Goal: Task Accomplishment & Management: Use online tool/utility

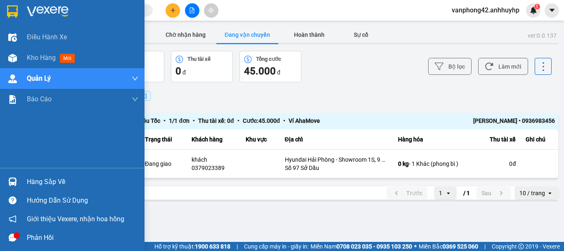
click at [12, 180] on img at bounding box center [12, 181] width 9 height 9
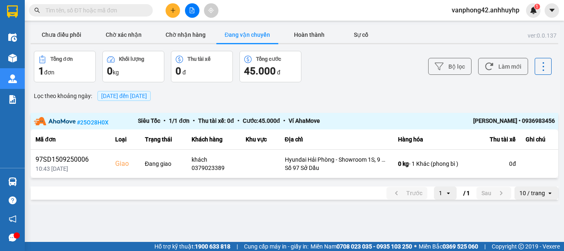
click at [352, 85] on section "Kết quả tìm kiếm ( 0 ) Bộ lọc No Data vanphong42.anhhuyhp 1 Điều hành xe Kho hà…" at bounding box center [282, 125] width 564 height 251
click at [168, 12] on button at bounding box center [173, 10] width 14 height 14
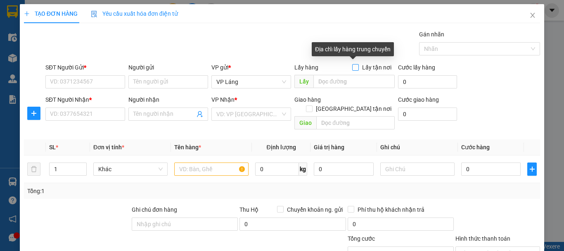
click at [352, 68] on input "Lấy tận nơi" at bounding box center [355, 67] width 6 height 6
checkbox input "true"
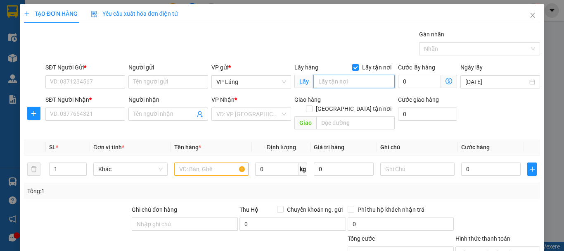
click at [329, 86] on input "text" at bounding box center [354, 81] width 81 height 13
paste input "465 P. Đội Cấn, [GEOGRAPHIC_DATA], [GEOGRAPHIC_DATA], [GEOGRAPHIC_DATA], [GEOGR…"
type input "465 P. Đội Cấn, [GEOGRAPHIC_DATA], [GEOGRAPHIC_DATA], [GEOGRAPHIC_DATA], [GEOGR…"
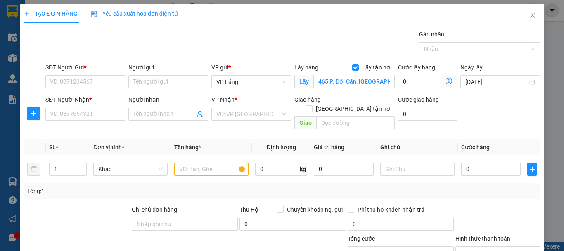
click at [447, 81] on icon "dollar-circle" at bounding box center [449, 81] width 7 height 7
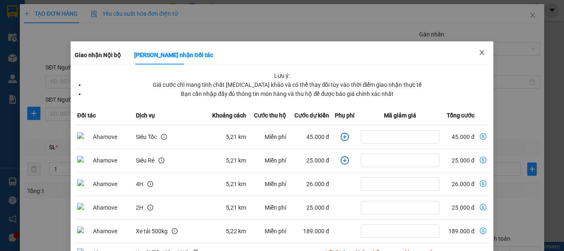
click at [480, 55] on icon "close" at bounding box center [482, 52] width 5 height 5
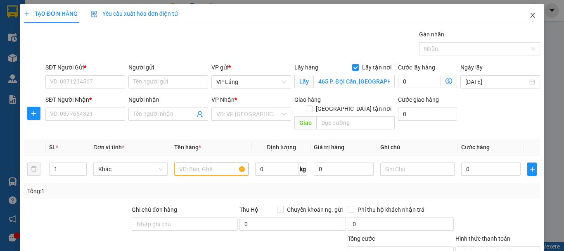
click at [522, 14] on span "Close" at bounding box center [532, 15] width 23 height 23
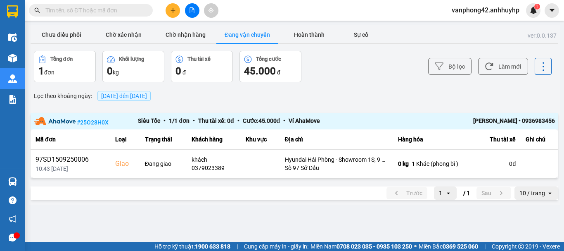
click at [171, 10] on icon "plus" at bounding box center [173, 10] width 5 height 0
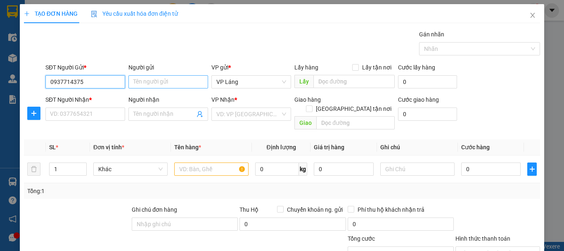
type input "0937714375"
click at [152, 80] on input "Người gửi" at bounding box center [168, 81] width 80 height 13
type input "H"
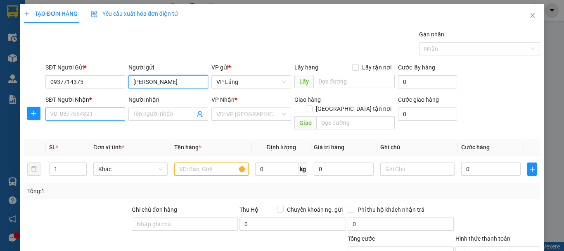
type input "[PERSON_NAME]"
click at [68, 115] on input "SĐT Người Nhận *" at bounding box center [85, 113] width 80 height 13
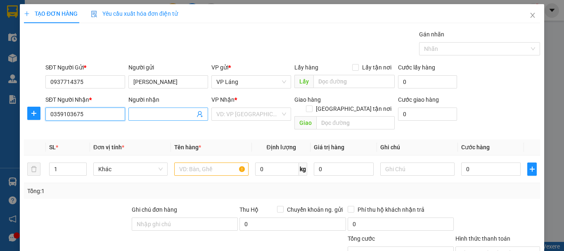
type input "0359103675"
click at [160, 117] on input "Người nhận" at bounding box center [164, 113] width 62 height 9
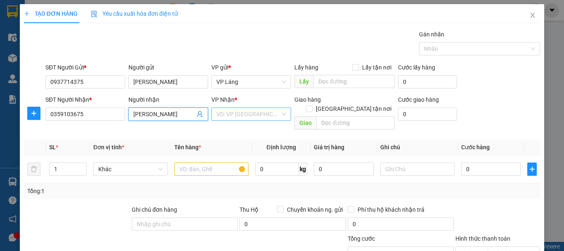
type input "[PERSON_NAME]"
click at [229, 115] on input "search" at bounding box center [248, 114] width 64 height 12
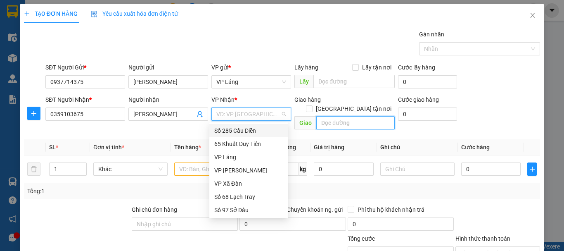
click at [328, 116] on input "text" at bounding box center [355, 122] width 78 height 13
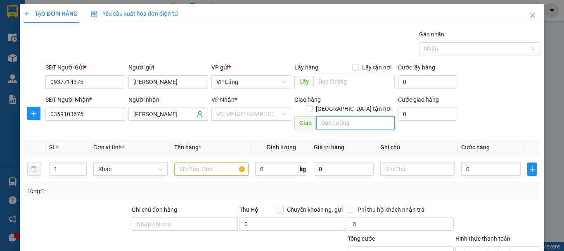
paste input "383 P. Lán Bè, Lam Sơn, [PERSON_NAME], Hải Phòng 180000, [GEOGRAPHIC_DATA]"
type input "383 P. Lán Bè, Lam Sơn, [PERSON_NAME], Hải Phòng 180000, [GEOGRAPHIC_DATA]"
click at [312, 105] on input "[GEOGRAPHIC_DATA] tận nơi" at bounding box center [309, 108] width 6 height 6
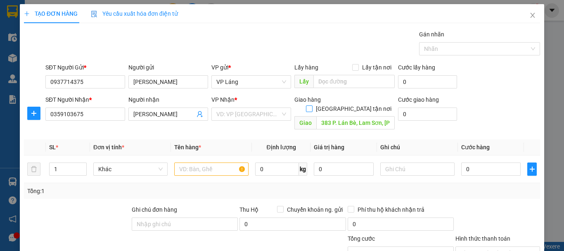
checkbox input "true"
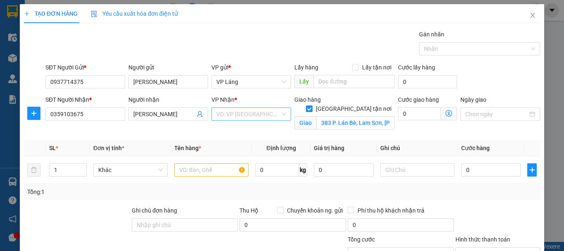
click at [284, 113] on div "VD: VP [GEOGRAPHIC_DATA]" at bounding box center [252, 113] width 80 height 13
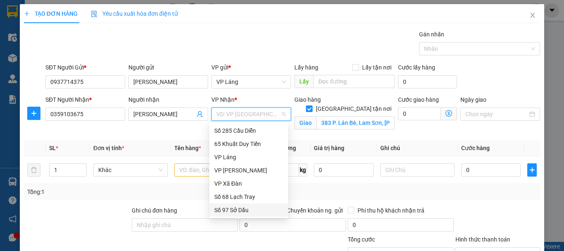
click at [240, 207] on div "Số 97 Sở Dầu" at bounding box center [248, 209] width 69 height 9
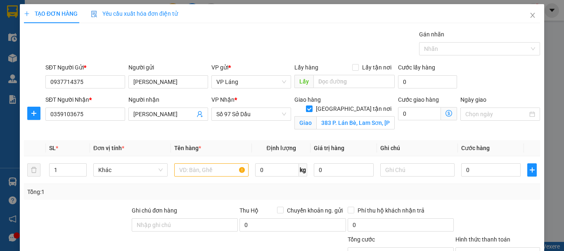
click at [446, 113] on icon "dollar-circle" at bounding box center [449, 113] width 7 height 7
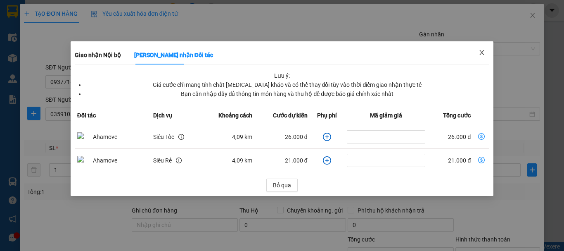
click at [483, 51] on icon "close" at bounding box center [482, 52] width 7 height 7
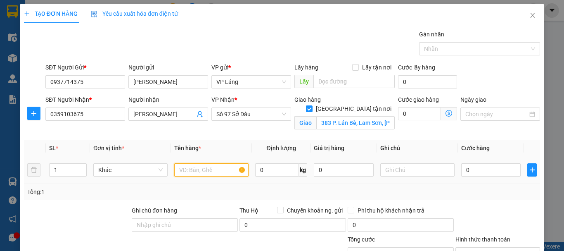
click at [223, 166] on input "text" at bounding box center [211, 169] width 74 height 13
type input "pbi"
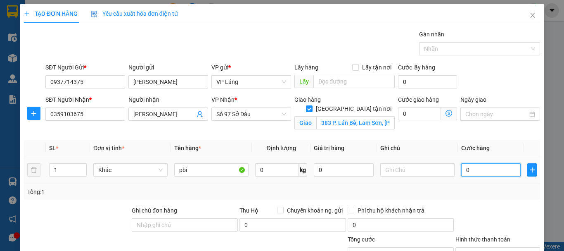
click at [502, 169] on input "0" at bounding box center [490, 169] width 59 height 13
type input "7"
type input "70"
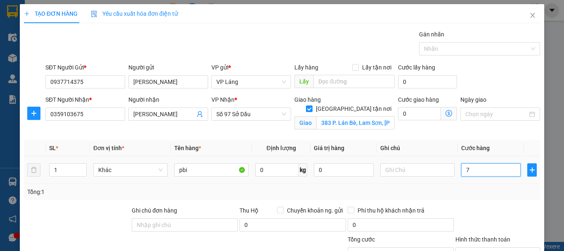
type input "70"
type input "700"
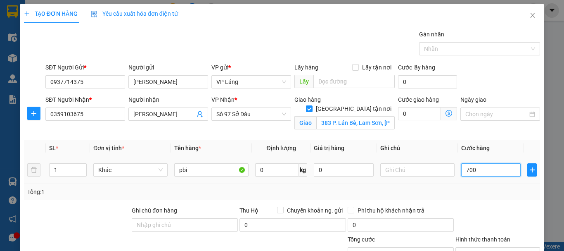
type input "7.000"
type input "70.000"
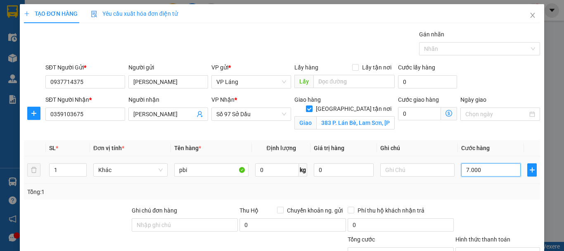
type input "70.000"
click at [488, 183] on td "70.000" at bounding box center [491, 170] width 66 height 28
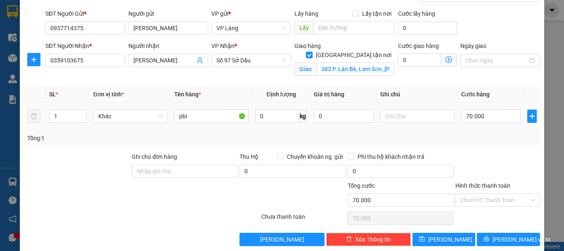
scroll to position [65, 0]
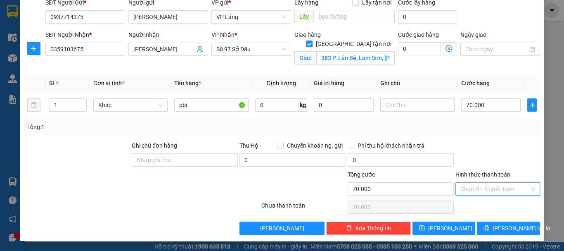
click at [495, 192] on input "Hình thức thanh toán" at bounding box center [495, 189] width 69 height 12
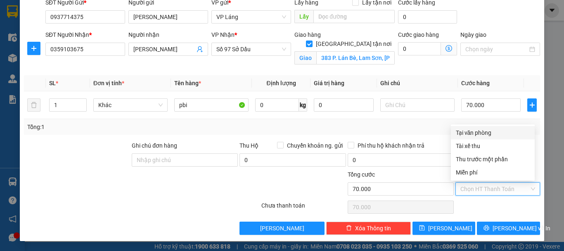
click at [474, 128] on div "Tại văn phòng" at bounding box center [493, 132] width 74 height 9
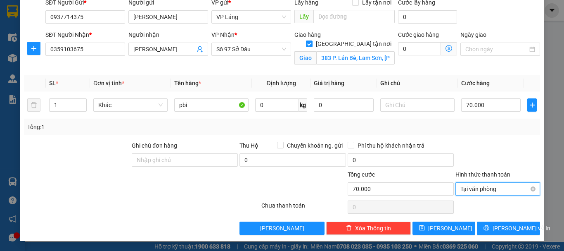
click at [481, 189] on span "Tại văn phòng" at bounding box center [498, 189] width 75 height 12
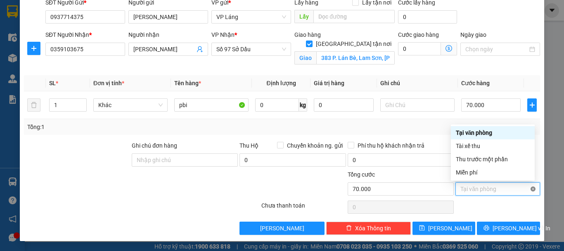
type input "70.000"
click at [504, 213] on div at bounding box center [498, 207] width 86 height 17
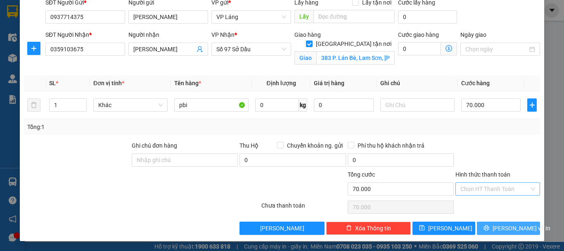
click at [507, 231] on span "[PERSON_NAME] và In" at bounding box center [522, 227] width 58 height 9
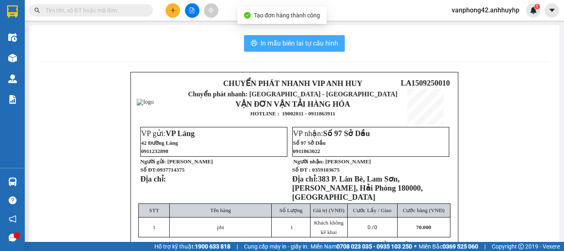
click at [309, 41] on span "In mẫu biên lai tự cấu hình" at bounding box center [300, 43] width 78 height 10
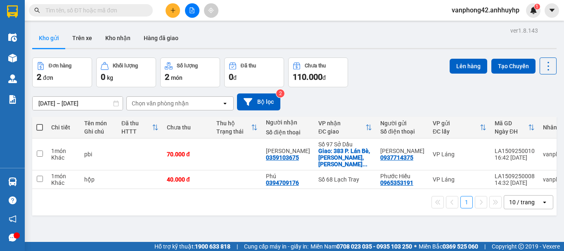
click at [170, 10] on icon "plus" at bounding box center [173, 10] width 6 height 6
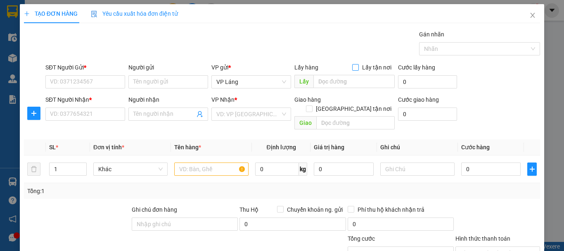
click at [359, 66] on span "Lấy tận nơi" at bounding box center [377, 67] width 36 height 9
click at [357, 66] on input "Lấy tận nơi" at bounding box center [355, 67] width 6 height 6
checkbox input "true"
click at [349, 83] on input "text" at bounding box center [354, 81] width 81 height 13
paste input "465 Đội Cấn -phường [GEOGRAPHIC_DATA]"
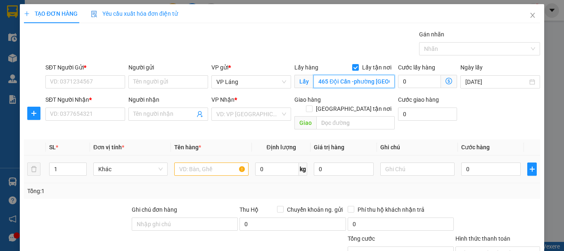
scroll to position [0, 62]
click at [378, 82] on input "465 Đội Cấn -phường [GEOGRAPHIC_DATA]" at bounding box center [354, 81] width 81 height 13
click at [385, 82] on input "465 Đội Cấn -phường [GEOGRAPHIC_DATA]" at bounding box center [354, 81] width 81 height 13
type input "465 Đội Cấn -phường [GEOGRAPHIC_DATA]"
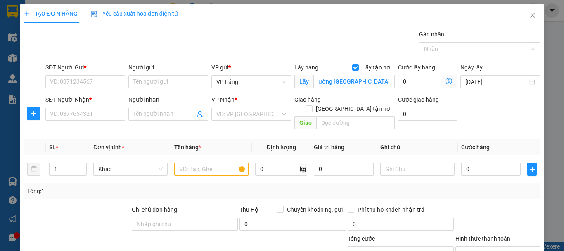
scroll to position [0, 0]
click at [446, 83] on icon "dollar-circle" at bounding box center [449, 81] width 7 height 7
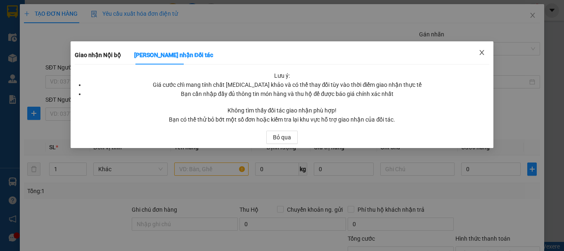
click at [483, 51] on icon "close" at bounding box center [482, 52] width 7 height 7
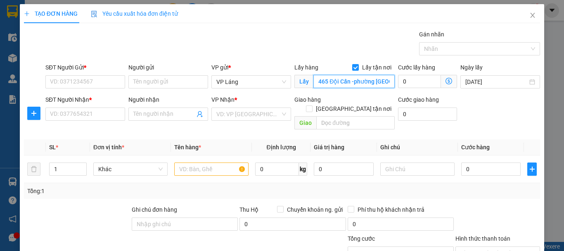
click at [328, 81] on input "465 Đội Cấn -phường [GEOGRAPHIC_DATA]" at bounding box center [354, 81] width 81 height 13
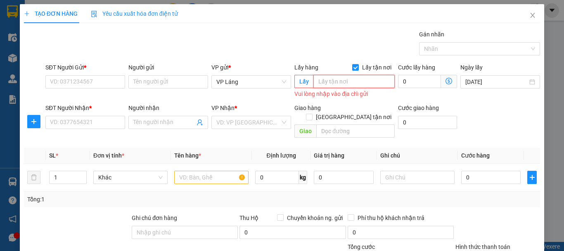
paste input "465 P. Đội Cấn, [GEOGRAPHIC_DATA], [GEOGRAPHIC_DATA], [GEOGRAPHIC_DATA], [GEOGR…"
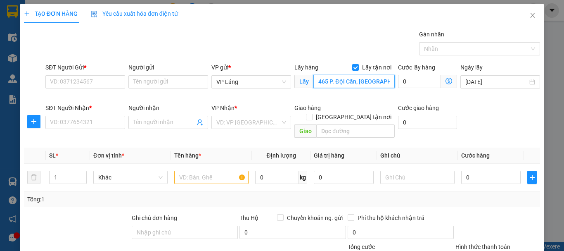
scroll to position [0, 65]
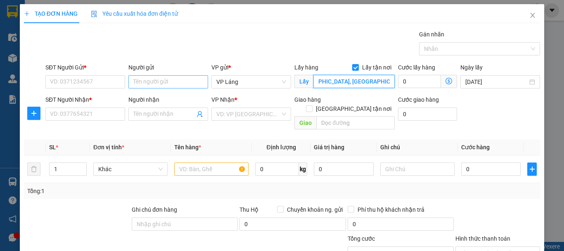
type input "465 P. Đội Cấn, [GEOGRAPHIC_DATA], [GEOGRAPHIC_DATA], [GEOGRAPHIC_DATA], [GEOGR…"
click at [161, 77] on input "Người gửi" at bounding box center [168, 81] width 80 height 13
paste input "0912021222"
type input "0912021222"
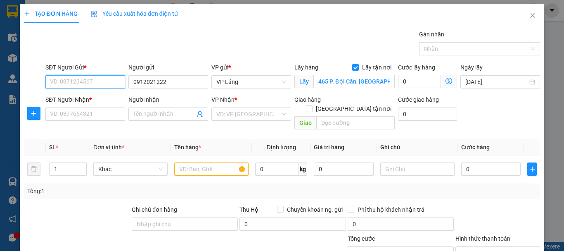
click at [111, 83] on input "SĐT Người Gửi *" at bounding box center [85, 81] width 80 height 13
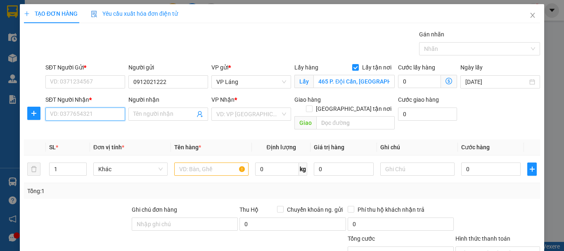
click at [121, 118] on input "SĐT Người Nhận *" at bounding box center [85, 113] width 80 height 13
click at [122, 74] on div "SĐT Người Gửi *" at bounding box center [85, 69] width 80 height 12
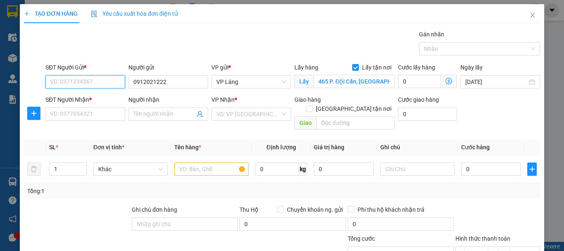
click at [92, 81] on input "SĐT Người Gửi *" at bounding box center [85, 81] width 80 height 13
click at [530, 15] on icon "close" at bounding box center [533, 15] width 7 height 7
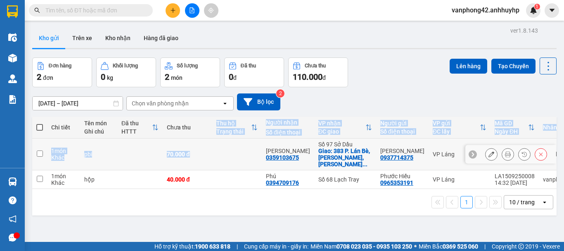
drag, startPoint x: 202, startPoint y: 139, endPoint x: 202, endPoint y: 133, distance: 6.2
click at [202, 133] on table "Chi tiết Tên món Ghi chú Đã thu HTTT Chưa thu Thu hộ Trạng thái Người nhận Số đ…" at bounding box center [320, 152] width 576 height 72
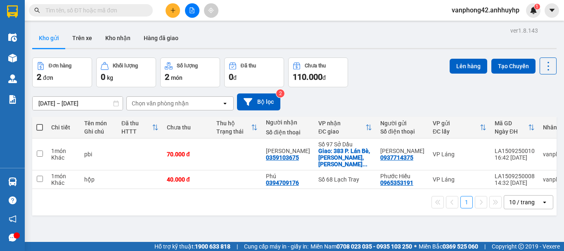
click at [410, 56] on div "ver 1.8.143 Kho gửi Trên xe Kho nhận Hàng đã giao Đơn hàng 2 đơn Khối lượng 0 k…" at bounding box center [294, 150] width 531 height 251
click at [110, 10] on input "text" at bounding box center [93, 10] width 97 height 9
type input "d"
type input "đ"
click at [170, 11] on icon "plus" at bounding box center [173, 10] width 6 height 6
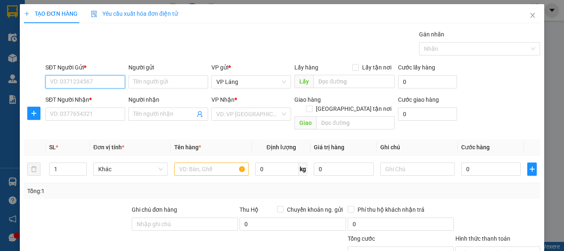
click at [114, 77] on input "SĐT Người Gửi *" at bounding box center [85, 81] width 80 height 13
click at [530, 14] on icon "close" at bounding box center [533, 15] width 7 height 7
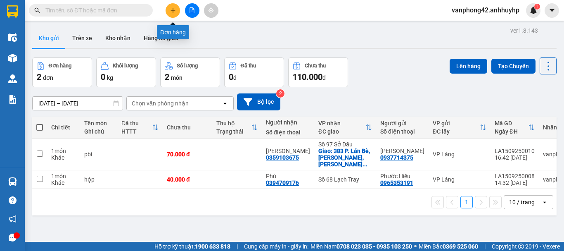
click at [173, 11] on icon "plus" at bounding box center [173, 10] width 0 height 5
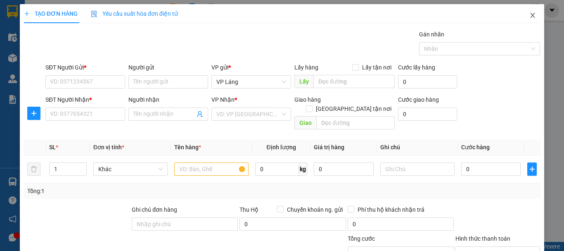
click at [530, 14] on icon "close" at bounding box center [533, 15] width 7 height 7
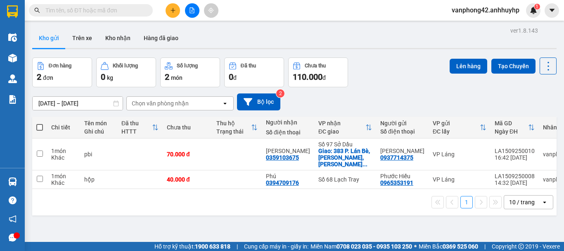
click at [43, 32] on button "Kho gửi" at bounding box center [48, 38] width 33 height 20
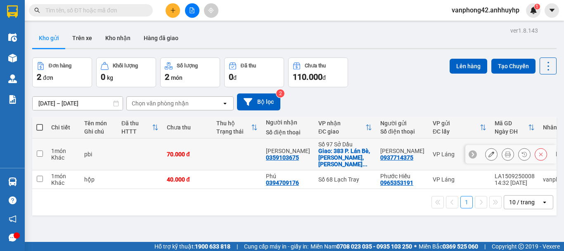
click at [152, 152] on td at bounding box center [139, 154] width 45 height 32
checkbox input "true"
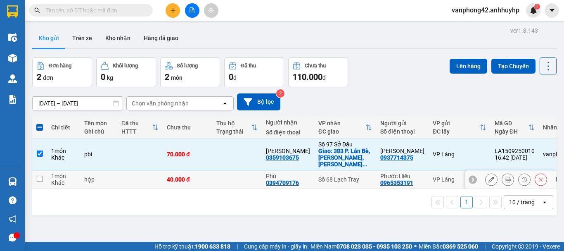
click at [145, 170] on td at bounding box center [139, 179] width 45 height 19
checkbox input "true"
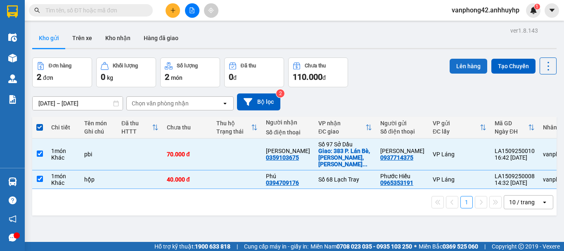
click at [460, 67] on button "Lên hàng" at bounding box center [469, 66] width 38 height 15
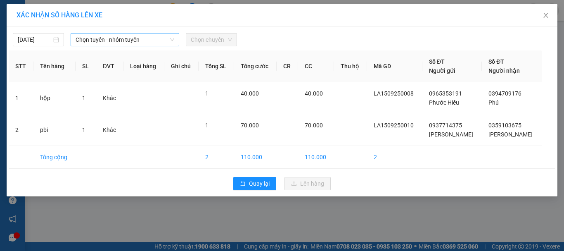
click at [161, 43] on span "Chọn tuyến - nhóm tuyến" at bounding box center [125, 39] width 99 height 12
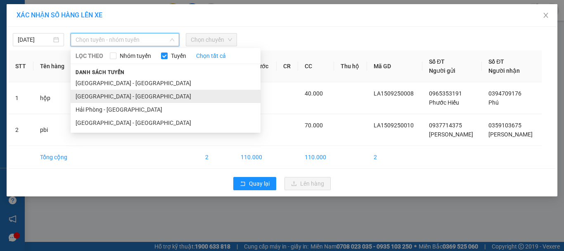
click at [145, 98] on li "[GEOGRAPHIC_DATA] - [GEOGRAPHIC_DATA]" at bounding box center [166, 96] width 190 height 13
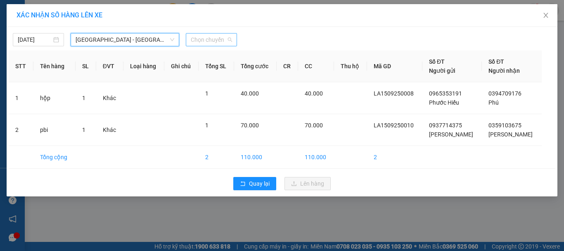
click at [205, 38] on span "Chọn chuyến" at bounding box center [211, 39] width 41 height 12
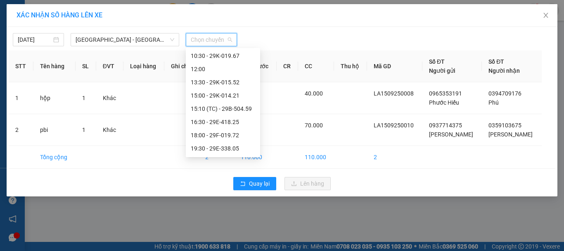
scroll to position [119, 0]
click at [232, 111] on div "16:30 - 29E-418.25" at bounding box center [223, 109] width 64 height 9
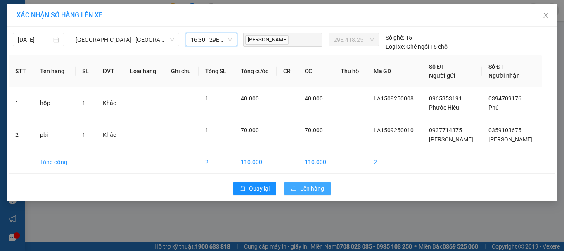
click at [311, 187] on span "Lên hàng" at bounding box center [312, 188] width 24 height 9
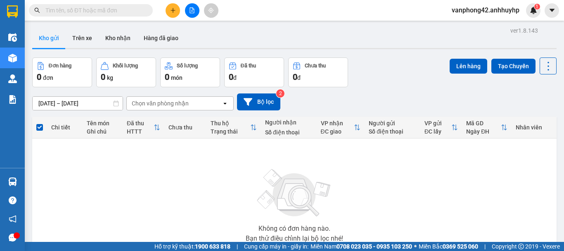
click at [27, 183] on main "ver 1.8.143 Kho gửi Trên xe Kho nhận Hàng đã giao Đơn hàng 0 đơn Khối lượng 0 k…" at bounding box center [282, 121] width 564 height 242
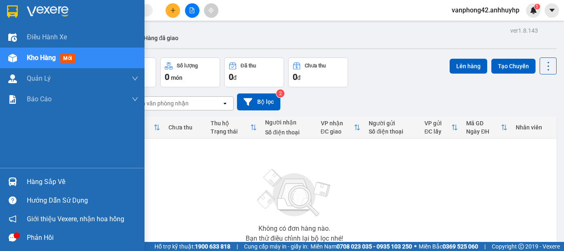
click at [11, 183] on img at bounding box center [12, 181] width 9 height 9
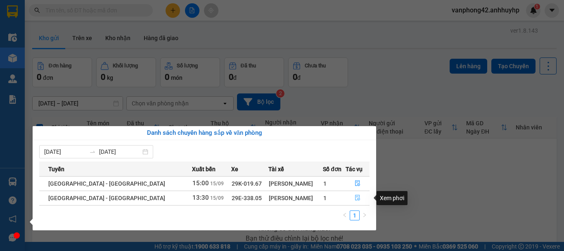
click at [357, 198] on icon "file-done" at bounding box center [358, 198] width 6 height 6
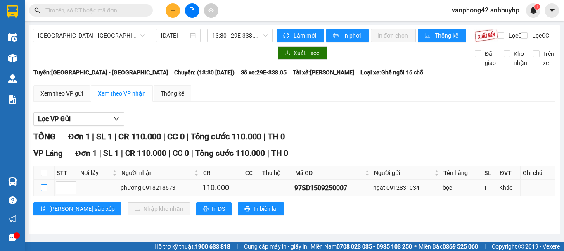
click at [43, 191] on input "checkbox" at bounding box center [44, 187] width 7 height 7
checkbox input "true"
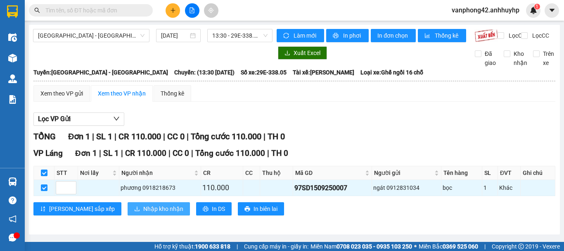
click at [143, 212] on span "Nhập kho nhận" at bounding box center [163, 208] width 40 height 9
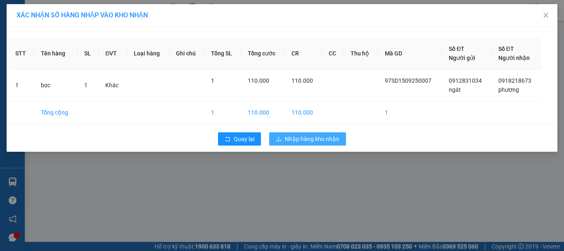
click at [331, 141] on span "Nhập hàng kho nhận" at bounding box center [312, 138] width 55 height 9
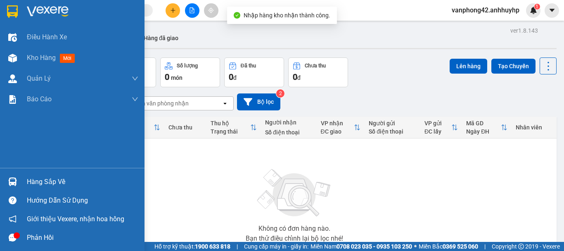
drag, startPoint x: 28, startPoint y: 181, endPoint x: 55, endPoint y: 182, distance: 27.3
click at [28, 181] on div "Hàng sắp về" at bounding box center [83, 182] width 112 height 12
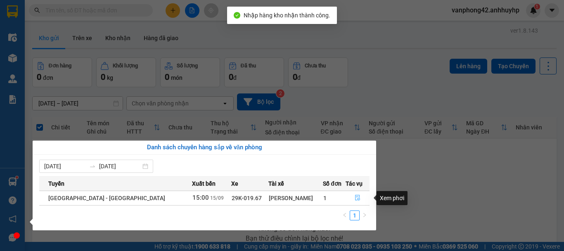
click at [358, 196] on button "button" at bounding box center [357, 197] width 23 height 13
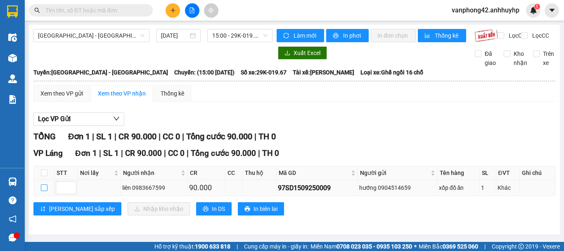
click at [43, 191] on input "checkbox" at bounding box center [44, 187] width 7 height 7
checkbox input "true"
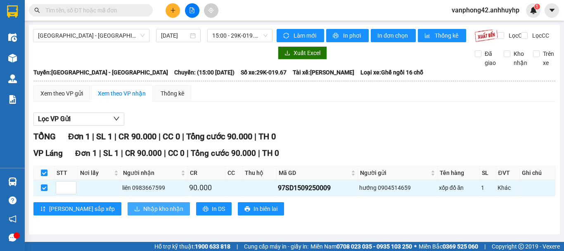
click at [143, 213] on span "Nhập kho nhận" at bounding box center [163, 208] width 40 height 9
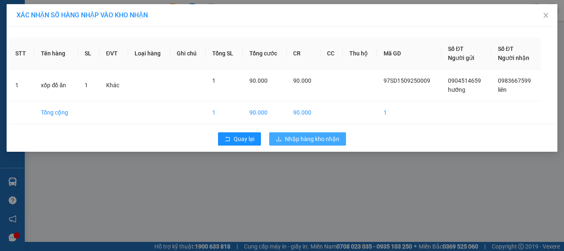
click at [304, 137] on span "Nhập hàng kho nhận" at bounding box center [312, 138] width 55 height 9
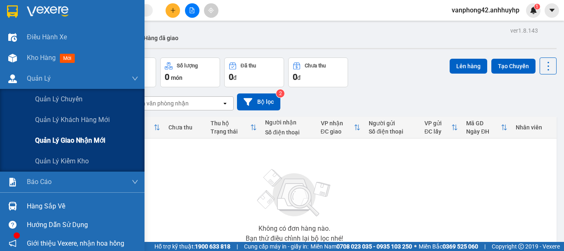
click at [58, 137] on span "Quản lý giao nhận mới" at bounding box center [70, 140] width 70 height 10
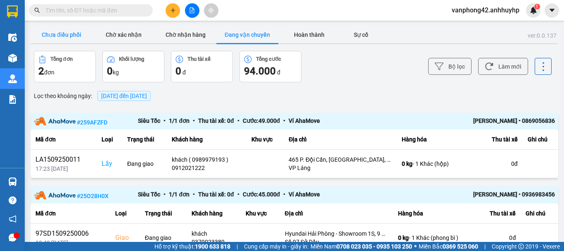
click at [68, 32] on button "Chưa điều phối" at bounding box center [62, 34] width 62 height 17
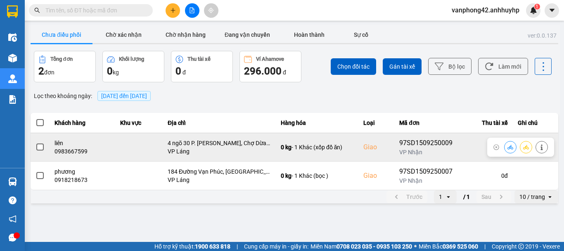
click at [415, 143] on div "97SD1509250009" at bounding box center [425, 143] width 53 height 10
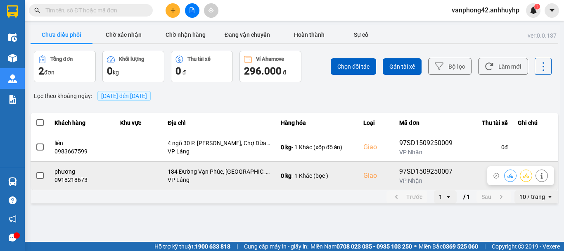
click at [425, 171] on div "97SD1509250007" at bounding box center [425, 171] width 53 height 10
copy div "97SD1509250007"
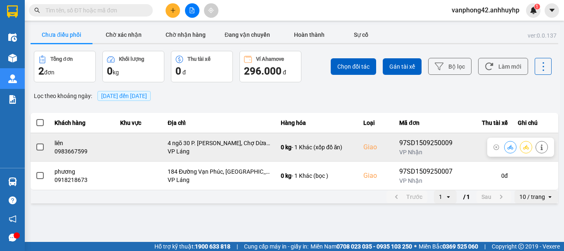
click at [445, 144] on div "97SD1509250009" at bounding box center [425, 143] width 53 height 10
copy div "97SD1509250009"
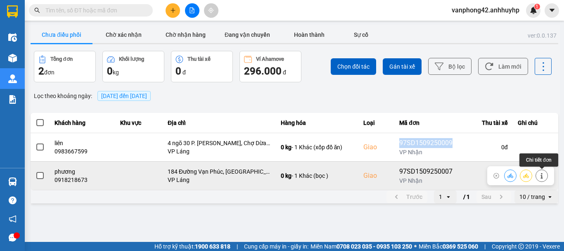
click at [540, 173] on icon at bounding box center [542, 176] width 6 height 6
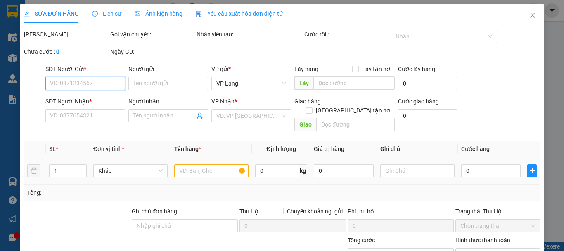
type input "0912831034"
type input "ngát"
type input "0918218673"
type input "phương"
checkbox input "true"
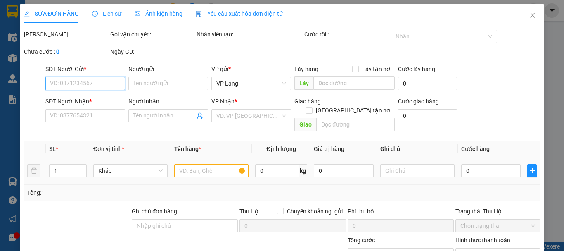
type input "184 Đường Vạn Phúc, [GEOGRAPHIC_DATA], [GEOGRAPHIC_DATA], [GEOGRAPHIC_DATA], [G…"
type input "110.000"
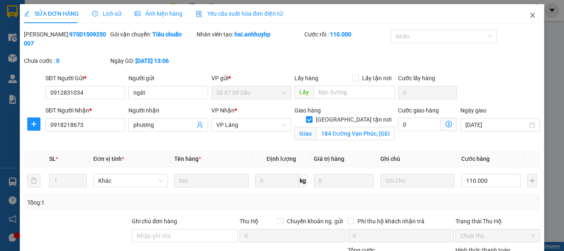
click at [530, 17] on icon "close" at bounding box center [533, 15] width 7 height 7
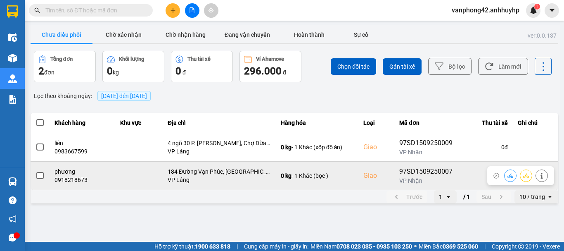
click at [36, 175] on span at bounding box center [39, 175] width 7 height 7
click at [36, 171] on input "checkbox" at bounding box center [36, 171] width 0 height 0
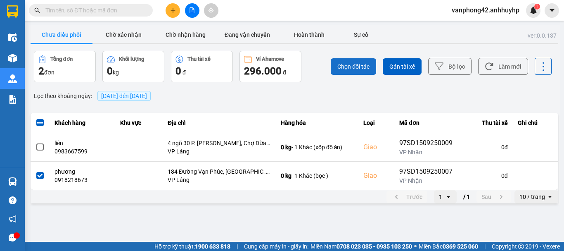
click at [352, 67] on span "Chọn đối tác" at bounding box center [354, 66] width 32 height 8
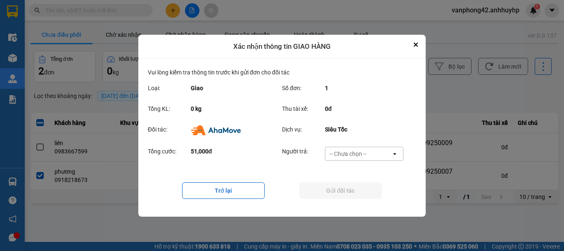
click at [378, 150] on div "-- Chưa chọn --" at bounding box center [359, 153] width 66 height 13
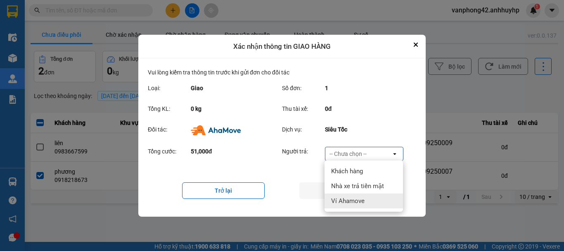
click at [357, 202] on span "Ví Ahamove" at bounding box center [347, 201] width 33 height 8
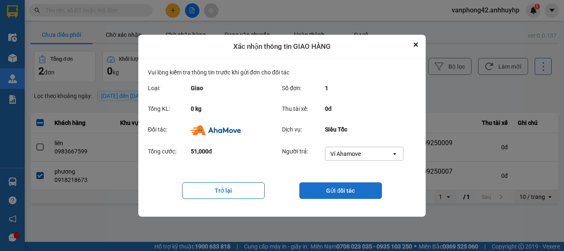
click at [354, 193] on button "Gửi đối tác" at bounding box center [341, 190] width 83 height 17
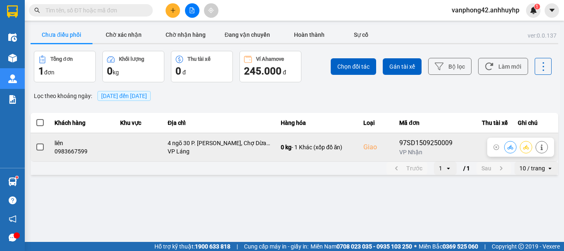
click at [40, 147] on span at bounding box center [39, 146] width 7 height 7
click at [36, 143] on input "checkbox" at bounding box center [36, 143] width 0 height 0
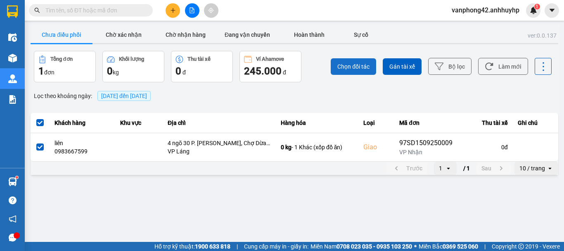
click at [354, 67] on span "Chọn đối tác" at bounding box center [354, 66] width 32 height 8
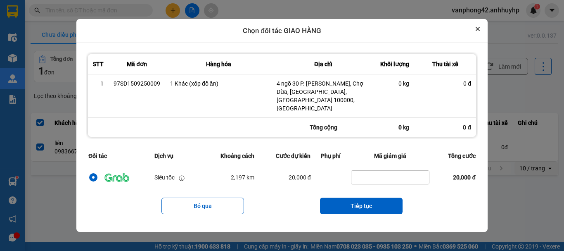
click at [476, 31] on icon "Close" at bounding box center [478, 29] width 4 height 4
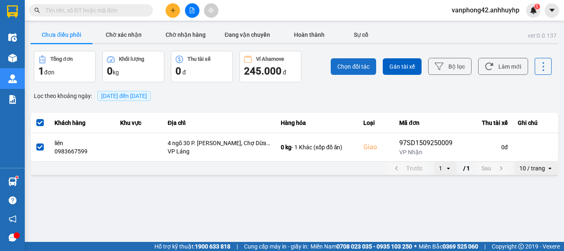
click at [342, 64] on span "Chọn đối tác" at bounding box center [354, 66] width 32 height 8
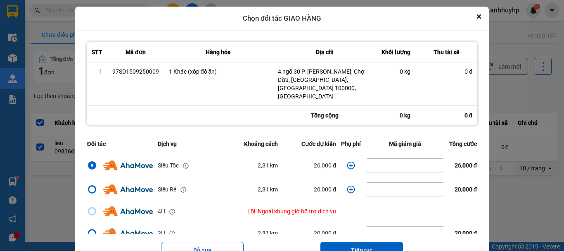
click at [347, 161] on icon "dialog" at bounding box center [351, 165] width 8 height 8
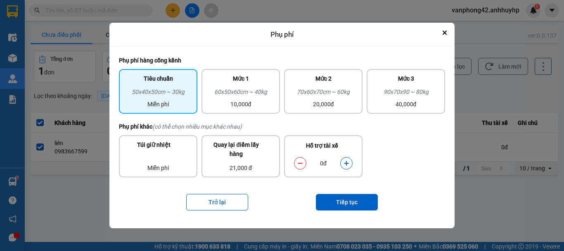
click at [352, 162] on button "dialog" at bounding box center [347, 163] width 12 height 14
click at [354, 207] on button "Tiếp tục" at bounding box center [347, 202] width 62 height 17
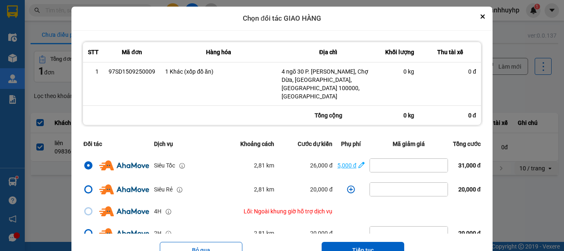
click at [359, 162] on icon "dialog" at bounding box center [362, 165] width 6 height 6
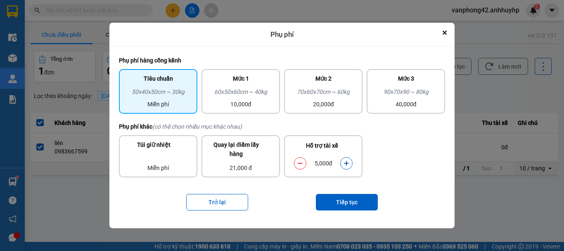
click at [350, 166] on button "dialog" at bounding box center [347, 163] width 12 height 14
click at [352, 198] on button "Tiếp tục" at bounding box center [347, 202] width 62 height 17
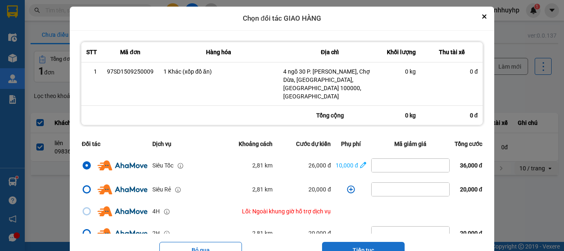
click at [357, 242] on button "Tiếp tục" at bounding box center [363, 250] width 83 height 17
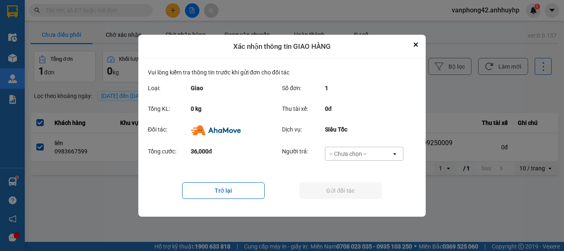
click at [360, 153] on div "-- Chưa chọn --" at bounding box center [348, 154] width 37 height 8
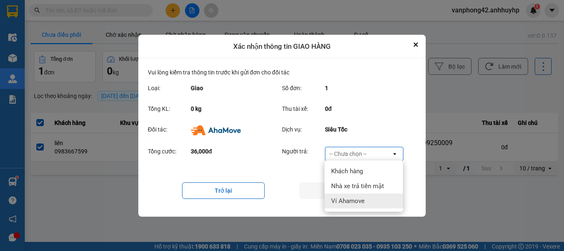
click at [356, 203] on span "Ví Ahamove" at bounding box center [347, 201] width 33 height 8
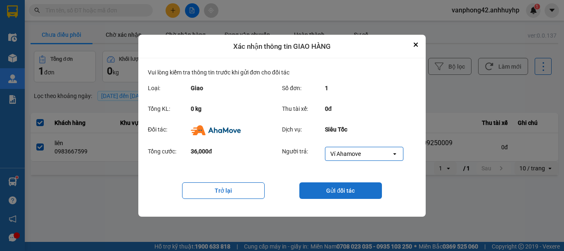
click at [354, 194] on button "Gửi đối tác" at bounding box center [341, 190] width 83 height 17
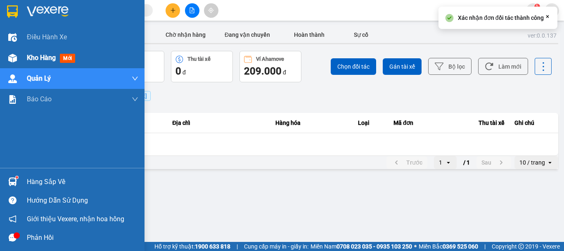
click at [14, 57] on img at bounding box center [12, 58] width 9 height 9
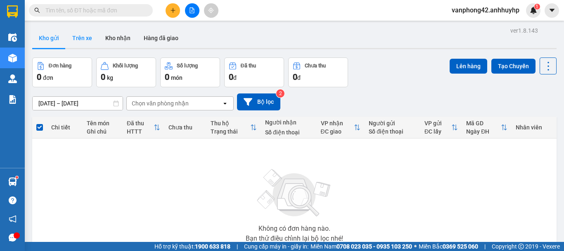
click at [89, 45] on button "Trên xe" at bounding box center [82, 38] width 33 height 20
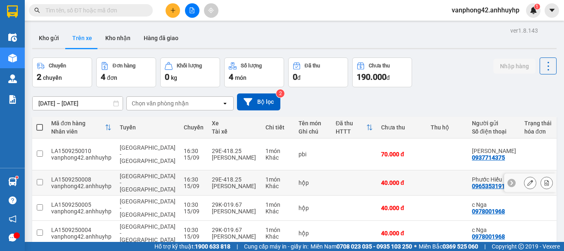
click at [81, 176] on div "LA1509250008" at bounding box center [81, 179] width 60 height 7
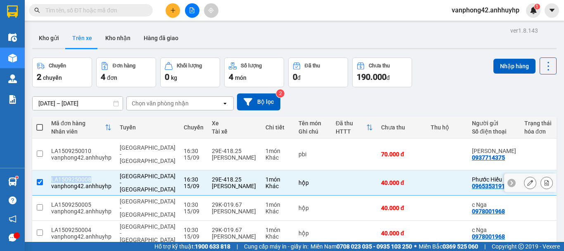
click at [81, 176] on div "LA1509250008" at bounding box center [81, 179] width 60 height 7
checkbox input "false"
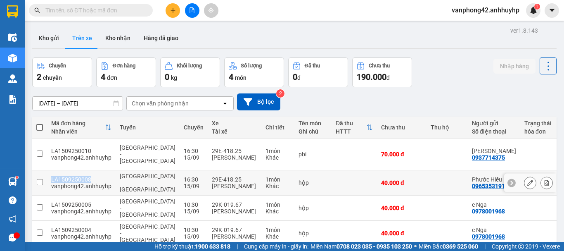
copy div "LA1509250008"
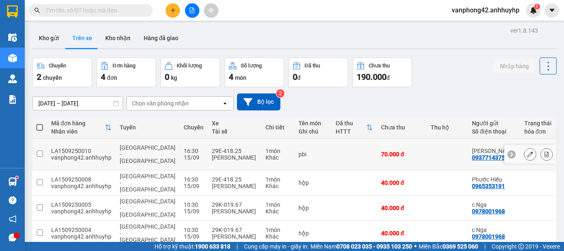
click at [86, 148] on div "LA1509250010" at bounding box center [81, 150] width 60 height 7
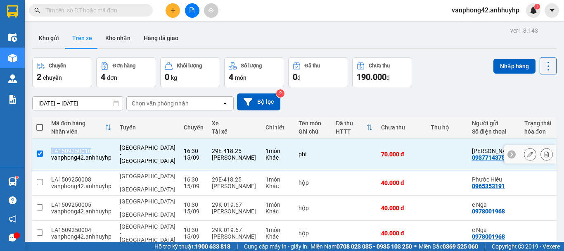
click at [86, 148] on div "LA1509250010" at bounding box center [81, 150] width 60 height 7
checkbox input "false"
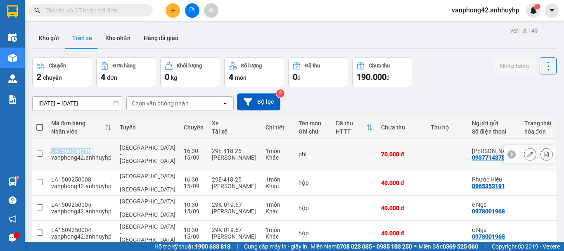
copy div "LA1509250010"
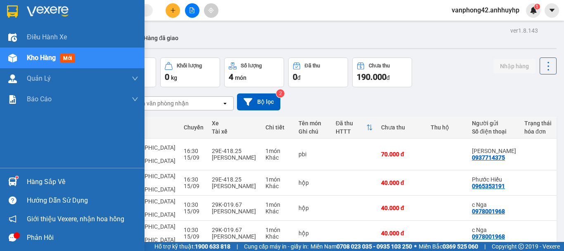
click at [17, 183] on div at bounding box center [12, 181] width 14 height 14
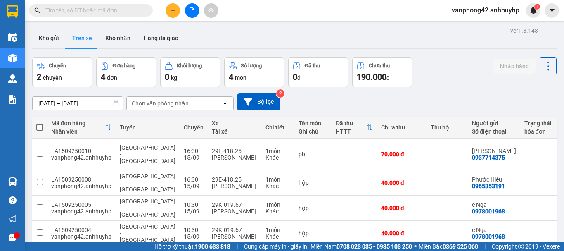
click at [242, 122] on section "Kết quả tìm kiếm ( 0 ) Bộ lọc No Data vanphong42.anhhuyhp 1 Điều hành xe Kho hà…" at bounding box center [282, 125] width 564 height 251
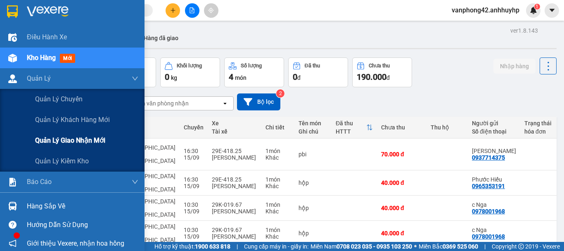
click at [69, 140] on span "Quản lý giao nhận mới" at bounding box center [70, 140] width 70 height 10
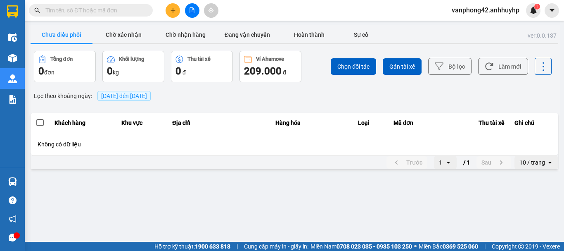
click at [75, 39] on button "Chưa điều phối" at bounding box center [62, 34] width 62 height 17
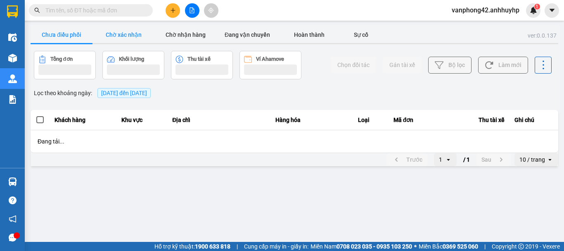
click at [140, 38] on button "Chờ xác nhận" at bounding box center [124, 34] width 62 height 17
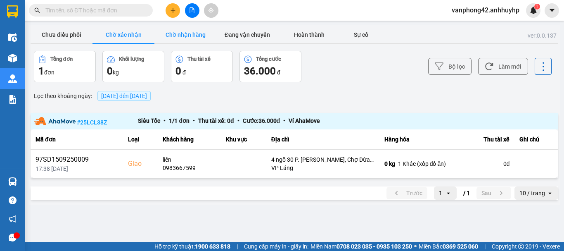
click at [177, 40] on button "Chờ nhận hàng" at bounding box center [186, 34] width 62 height 17
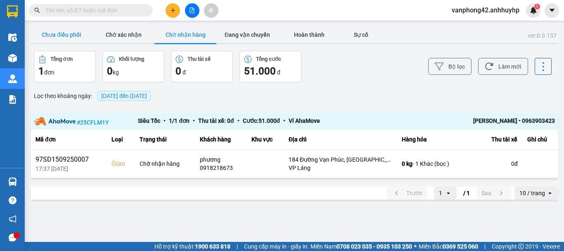
click at [63, 32] on button "Chưa điều phối" at bounding box center [62, 34] width 62 height 17
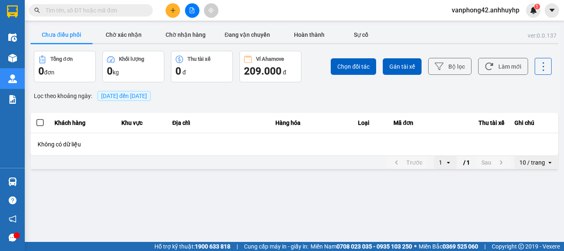
click at [64, 32] on button "Chưa điều phối" at bounding box center [62, 34] width 62 height 17
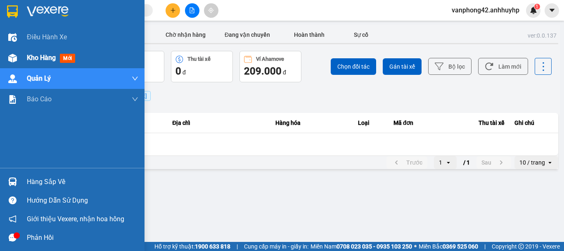
click at [28, 62] on div "Kho hàng mới" at bounding box center [53, 57] width 52 height 10
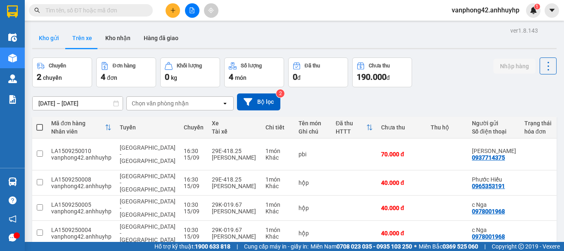
click at [43, 31] on button "Kho gửi" at bounding box center [48, 38] width 33 height 20
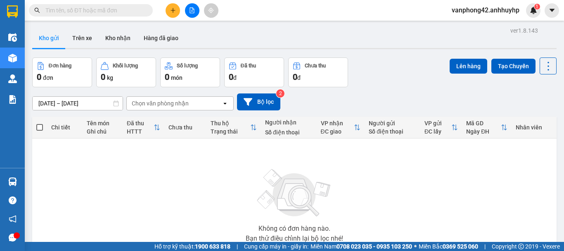
click at [54, 34] on button "Kho gửi" at bounding box center [48, 38] width 33 height 20
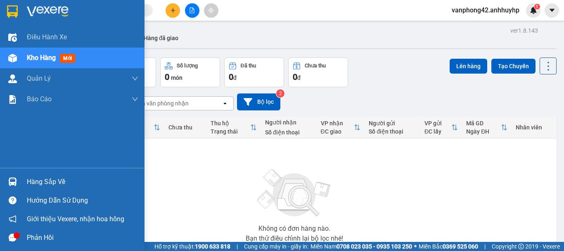
click at [52, 55] on span "Kho hàng" at bounding box center [41, 58] width 29 height 8
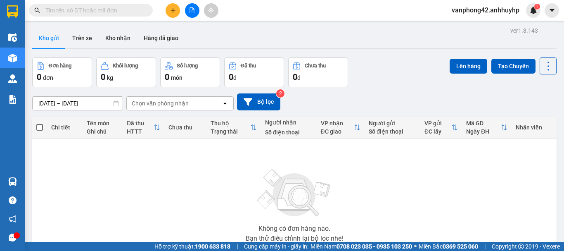
click at [272, 33] on div "Kho gửi Trên xe Kho nhận Hàng đã giao" at bounding box center [294, 39] width 525 height 22
click at [69, 38] on button "Trên xe" at bounding box center [82, 38] width 33 height 20
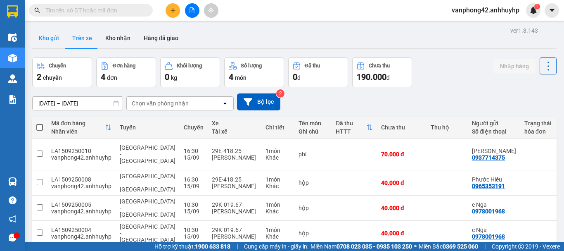
click at [50, 38] on button "Kho gửi" at bounding box center [48, 38] width 33 height 20
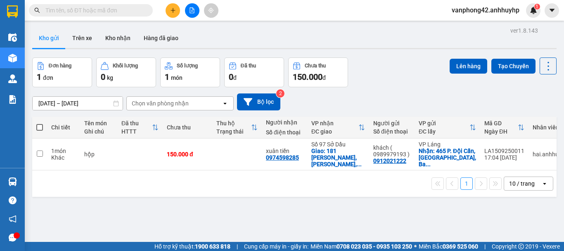
scroll to position [0, 16]
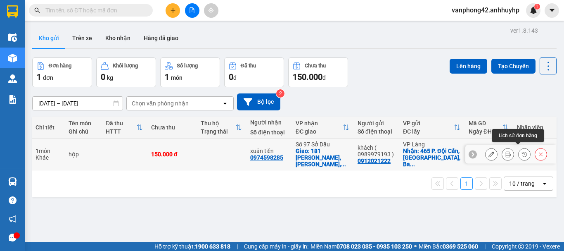
click at [522, 153] on icon at bounding box center [525, 154] width 6 height 6
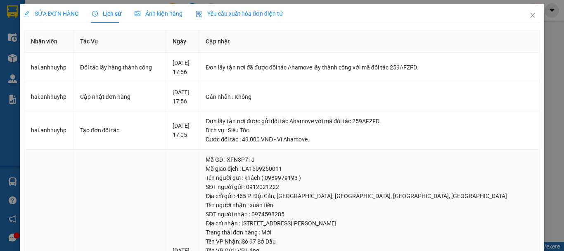
click at [311, 168] on div "Mã giao dịch : LA1509250011" at bounding box center [370, 168] width 328 height 9
copy div "LA1509250011"
click at [530, 16] on span "Close" at bounding box center [532, 15] width 23 height 23
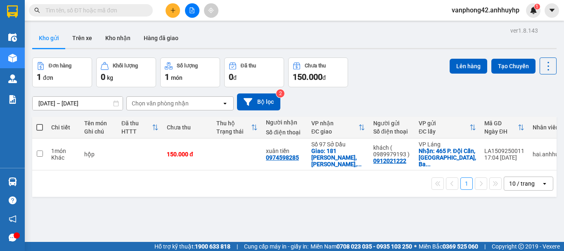
scroll to position [0, 16]
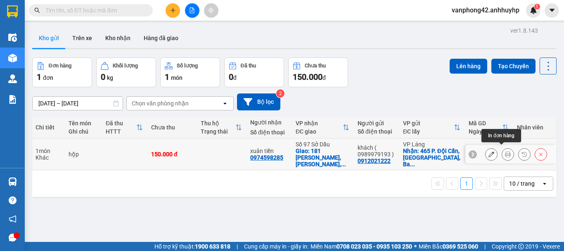
click at [505, 151] on icon at bounding box center [508, 154] width 6 height 6
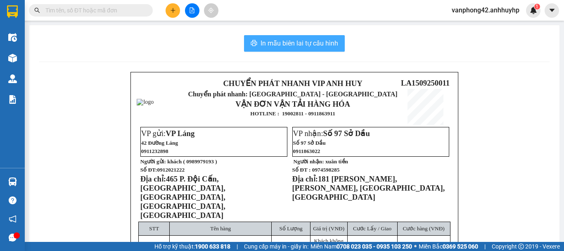
click at [317, 46] on span "In mẫu biên lai tự cấu hình" at bounding box center [300, 43] width 78 height 10
